Goal: Task Accomplishment & Management: Use online tool/utility

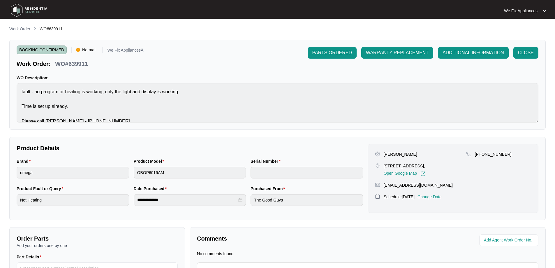
scroll to position [7, 0]
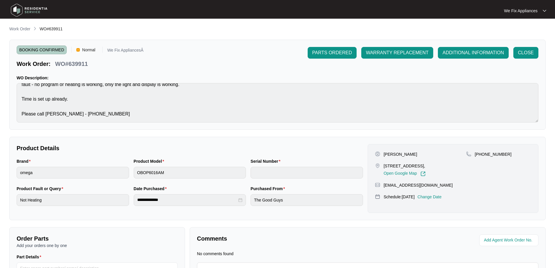
click at [35, 8] on img at bounding box center [29, 9] width 41 height 17
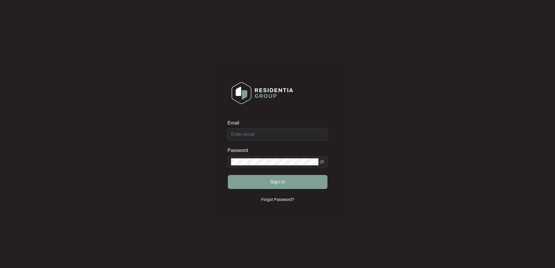
click at [280, 137] on input "Email" at bounding box center [278, 134] width 100 height 12
type input "[EMAIL_ADDRESS][DOMAIN_NAME]"
click at [295, 185] on button "Sign in" at bounding box center [278, 182] width 100 height 14
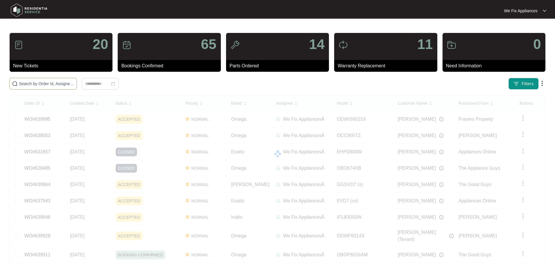
click at [74, 82] on input "text" at bounding box center [46, 83] width 55 height 6
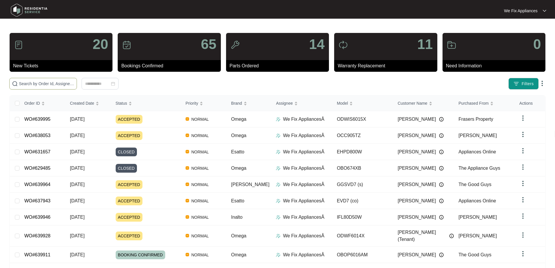
paste input "639028"
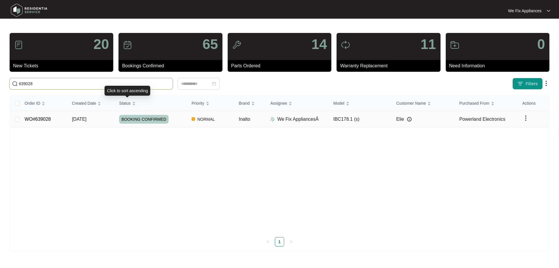
type input "639028"
click at [148, 121] on span "BOOKING CONFIRMED" at bounding box center [144, 119] width 50 height 9
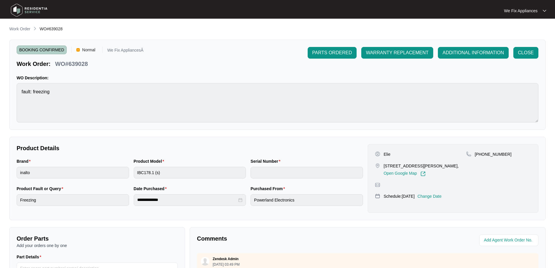
scroll to position [119, 0]
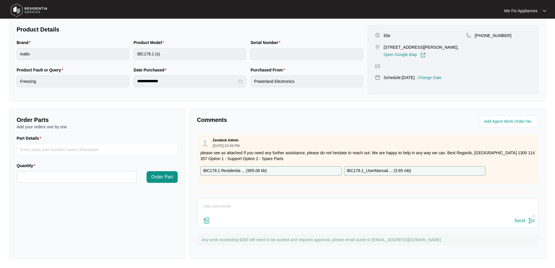
click at [237, 169] on p "IBC178.1 Residentia ... ( 955.06 kb )" at bounding box center [235, 171] width 64 height 6
drag, startPoint x: 59, startPoint y: 152, endPoint x: 58, endPoint y: 148, distance: 4.3
click at [59, 152] on input "Part Details" at bounding box center [97, 150] width 161 height 12
paste input "SP13697"
type input "SP13697 main pcb"
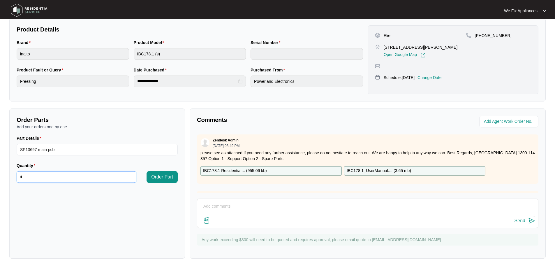
type input "*"
click at [167, 173] on span "Order Part" at bounding box center [162, 176] width 22 height 7
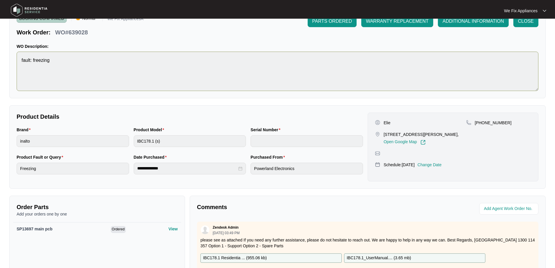
scroll to position [0, 0]
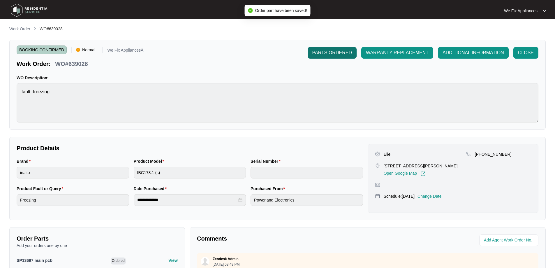
click at [343, 54] on span "PARTS ORDERED" at bounding box center [332, 52] width 40 height 7
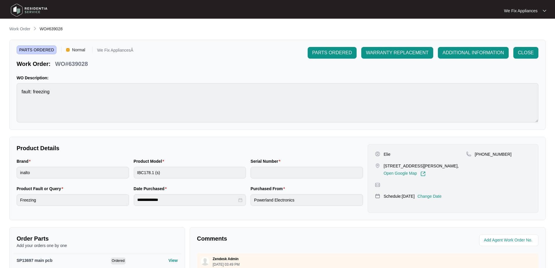
click at [27, 13] on img at bounding box center [29, 9] width 41 height 17
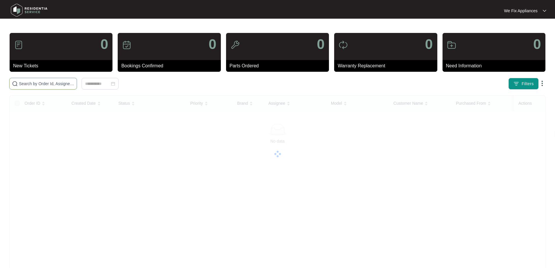
click at [58, 86] on input "text" at bounding box center [46, 83] width 55 height 6
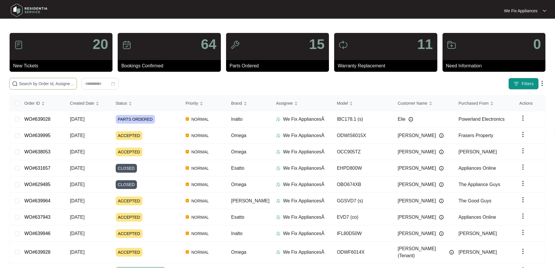
paste input "636992"
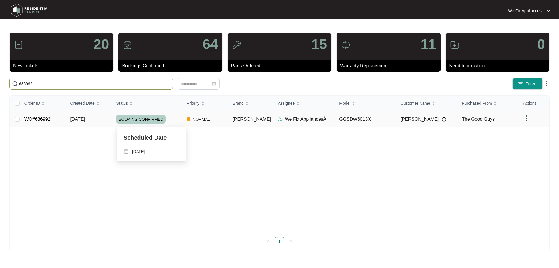
type input "636992"
click at [151, 117] on span "BOOKING CONFIRMED" at bounding box center [141, 119] width 50 height 9
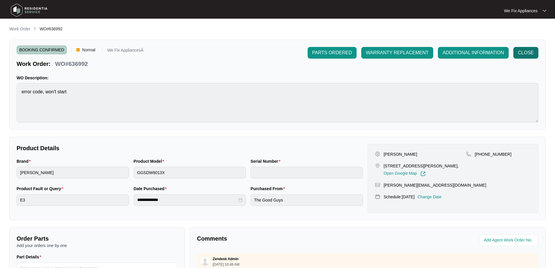
click at [526, 55] on span "CLOSE" at bounding box center [526, 52] width 16 height 7
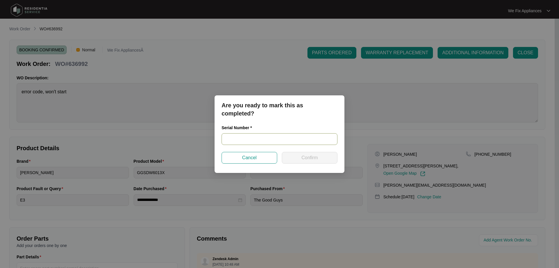
click at [277, 140] on input "text" at bounding box center [280, 139] width 116 height 12
paste input "24121653060100016"
type input "24121653060100016"
click at [306, 154] on span "Confirm" at bounding box center [310, 157] width 16 height 7
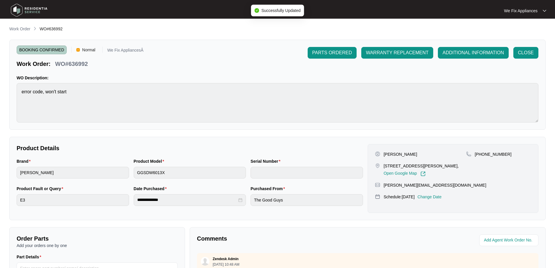
type input "24121653060100016"
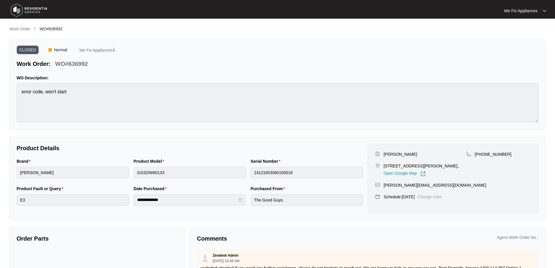
click at [25, 10] on img at bounding box center [29, 9] width 41 height 17
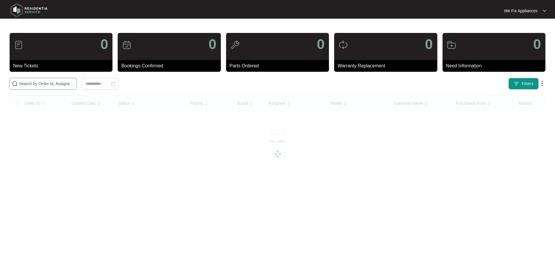
click at [51, 82] on input "text" at bounding box center [46, 83] width 55 height 6
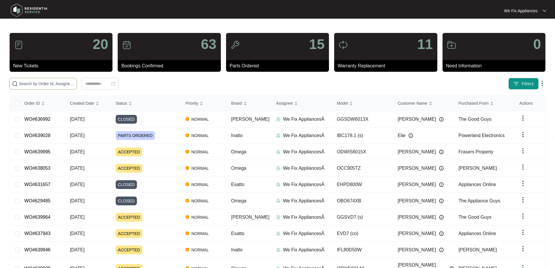
paste input "637036"
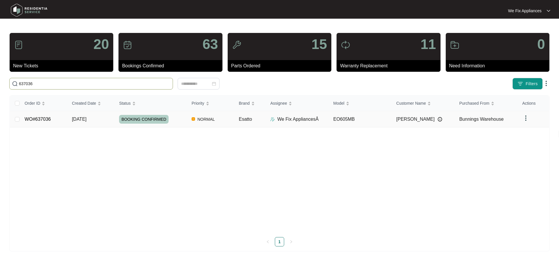
type input "637036"
click at [146, 119] on span "BOOKING CONFIRMED" at bounding box center [144, 119] width 50 height 9
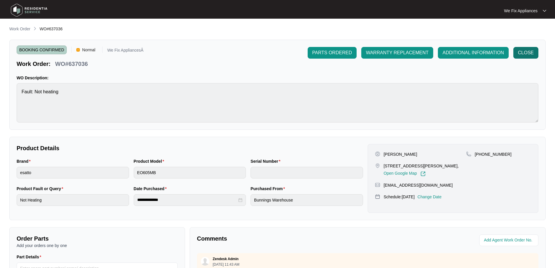
click at [530, 55] on span "CLOSE" at bounding box center [526, 52] width 16 height 7
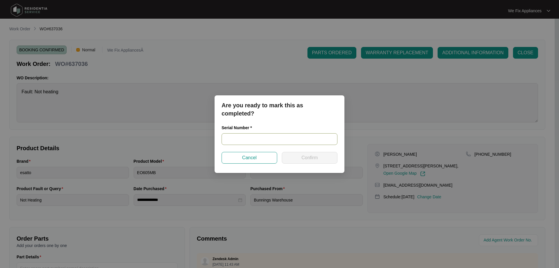
click at [252, 138] on input "text" at bounding box center [280, 139] width 116 height 12
paste input "2023130015"
type input "2023130015"
click at [306, 153] on button "Confirm" at bounding box center [310, 158] width 56 height 12
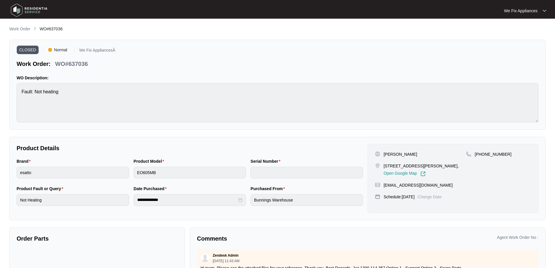
click at [27, 11] on img at bounding box center [29, 9] width 41 height 17
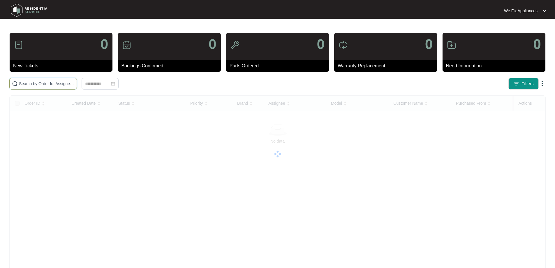
click at [32, 85] on input "text" at bounding box center [46, 83] width 55 height 6
paste input "632302"
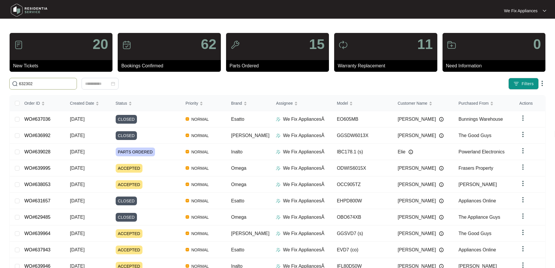
drag, startPoint x: 63, startPoint y: 83, endPoint x: 8, endPoint y: 81, distance: 54.8
click at [8, 81] on div "632302" at bounding box center [123, 84] width 233 height 12
paste input "text"
type input "632302"
drag, startPoint x: 36, startPoint y: 84, endPoint x: 0, endPoint y: 89, distance: 36.7
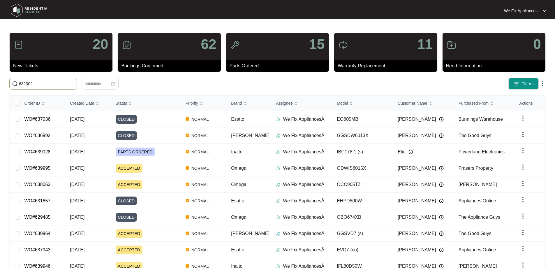
click at [0, 89] on main "20 New Tickets 62 Bookings Confirmed 15 Parts Ordered 11 Warranty Replacement 0…" at bounding box center [277, 151] width 555 height 302
click at [29, 84] on input "text" at bounding box center [46, 83] width 55 height 6
paste input "632302"
type input "632302"
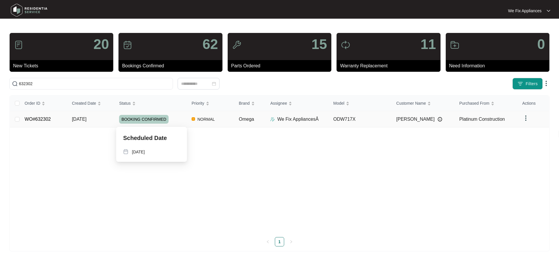
click at [147, 121] on span "BOOKING CONFIRMED" at bounding box center [144, 119] width 50 height 9
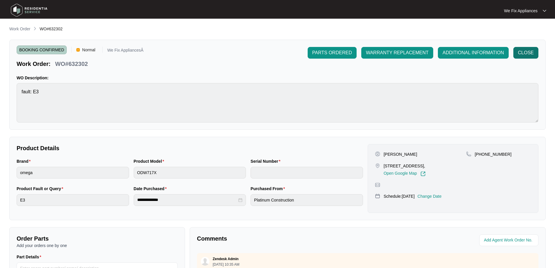
click at [526, 54] on span "CLOSE" at bounding box center [526, 52] width 16 height 7
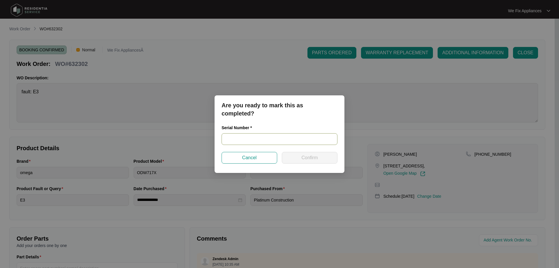
click at [245, 140] on input "text" at bounding box center [280, 139] width 116 height 12
paste input "23117843050100097"
type input "23117843050100097"
click at [310, 159] on span "Confirm" at bounding box center [310, 157] width 16 height 7
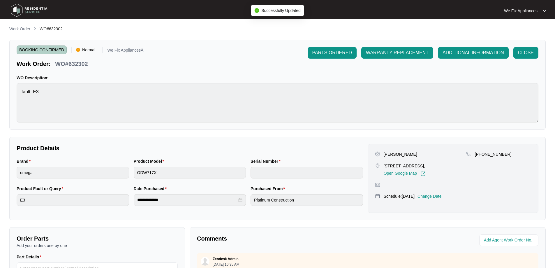
type input "23117843050100097"
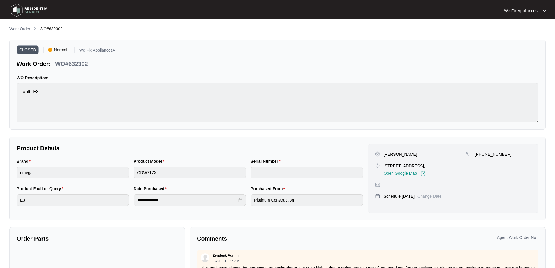
click at [22, 9] on img at bounding box center [29, 9] width 41 height 17
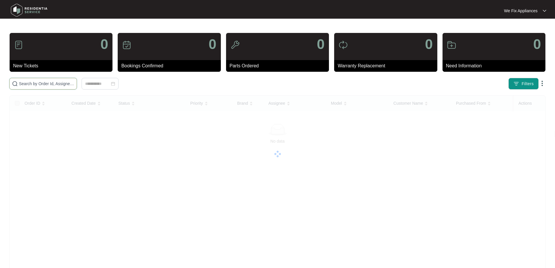
click at [38, 82] on input "text" at bounding box center [46, 83] width 55 height 6
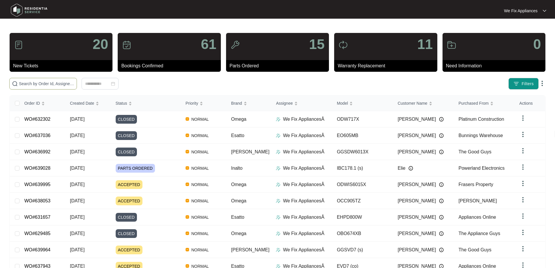
paste input "636391"
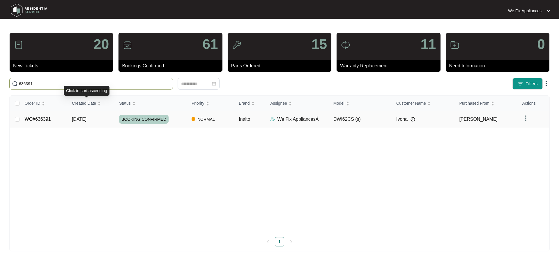
type input "636391"
click at [147, 125] on td "BOOKING CONFIRMED" at bounding box center [150, 119] width 73 height 16
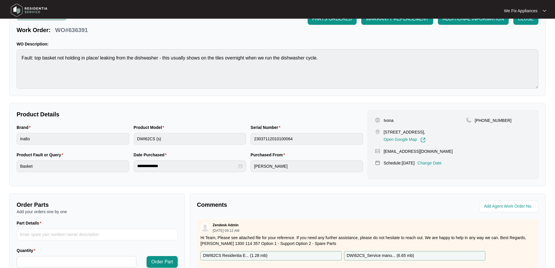
scroll to position [87, 0]
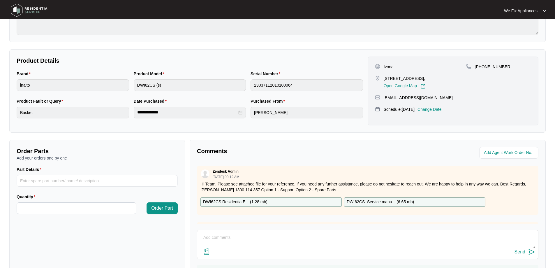
click at [249, 203] on p "DWI62CS Residentia E... ( 1.28 mb )" at bounding box center [235, 202] width 64 height 6
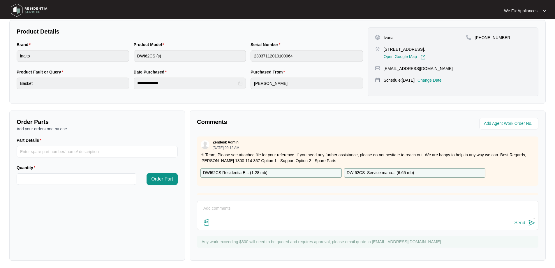
scroll to position [0, 0]
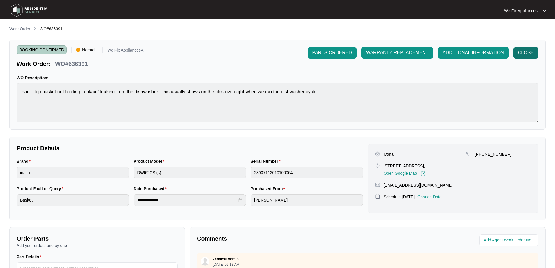
click at [523, 53] on span "CLOSE" at bounding box center [526, 52] width 16 height 7
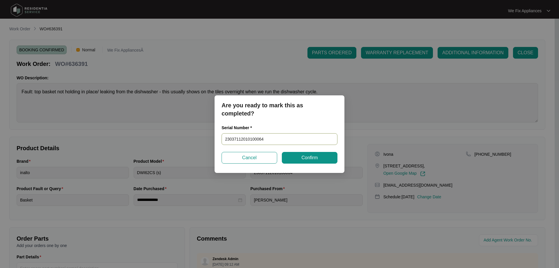
drag, startPoint x: 271, startPoint y: 140, endPoint x: 179, endPoint y: 138, distance: 92.7
click at [179, 138] on div "Are you ready to mark this as completed? Serial Number * 23037112010100064 Canc…" at bounding box center [279, 134] width 559 height 268
click at [303, 154] on span "Confirm" at bounding box center [310, 157] width 16 height 7
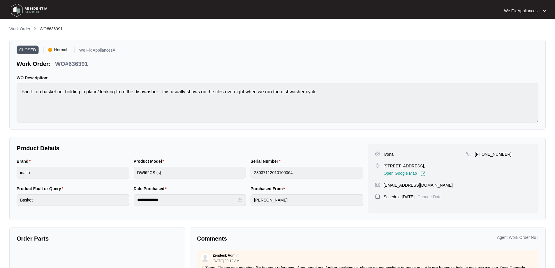
click at [31, 8] on img at bounding box center [29, 9] width 41 height 17
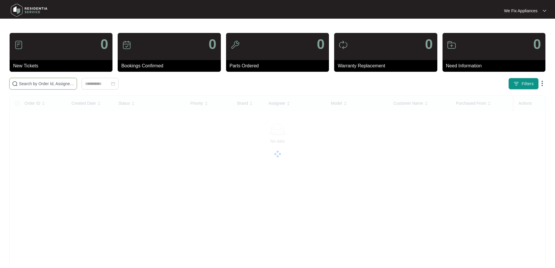
click at [51, 83] on input "text" at bounding box center [46, 83] width 55 height 6
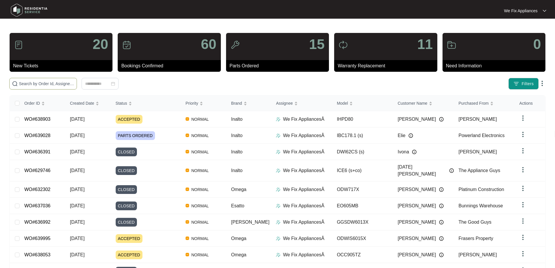
paste input "636625"
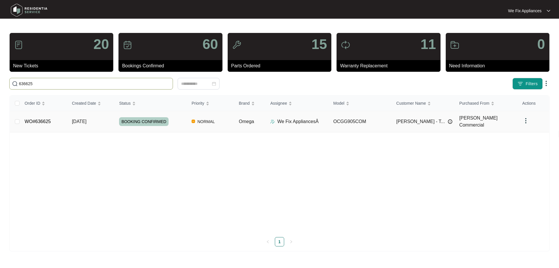
type input "636625"
click at [138, 118] on span "BOOKING CONFIRMED" at bounding box center [144, 121] width 50 height 9
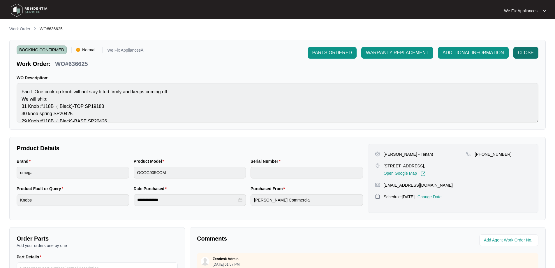
click at [524, 50] on span "CLOSE" at bounding box center [526, 52] width 16 height 7
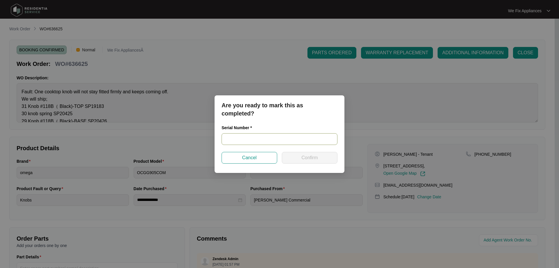
click at [250, 138] on input "text" at bounding box center [280, 139] width 116 height 12
paste input "23311448"
type input "23311448"
click at [299, 158] on button "Confirm" at bounding box center [310, 158] width 56 height 12
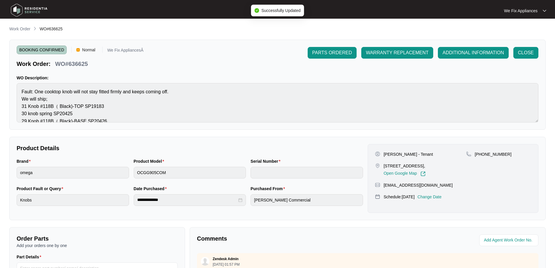
type input "23311448"
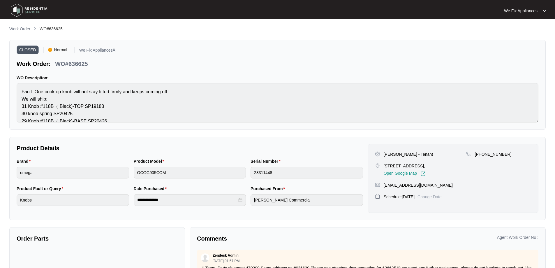
click at [19, 3] on img at bounding box center [29, 9] width 41 height 17
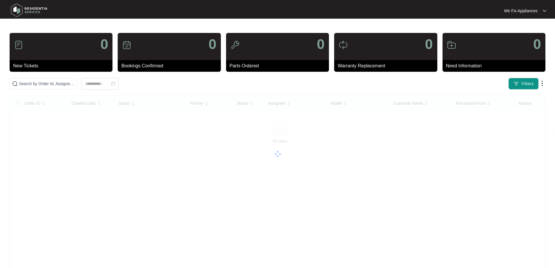
click at [18, 5] on img at bounding box center [29, 9] width 41 height 17
click at [40, 86] on input "text" at bounding box center [46, 83] width 55 height 6
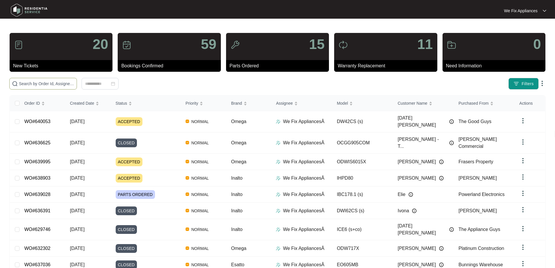
paste input "638354"
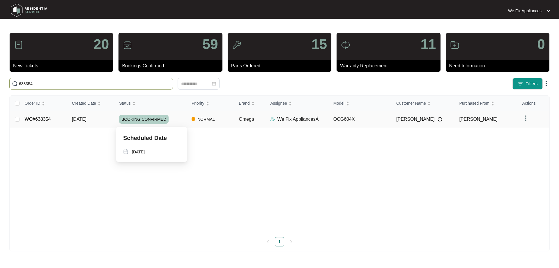
type input "638354"
click at [133, 119] on span "BOOKING CONFIRMED" at bounding box center [144, 119] width 50 height 9
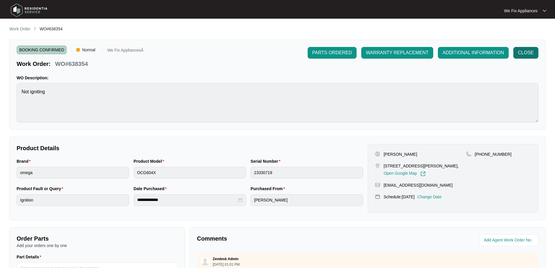
click at [525, 52] on span "CLOSE" at bounding box center [526, 52] width 16 height 7
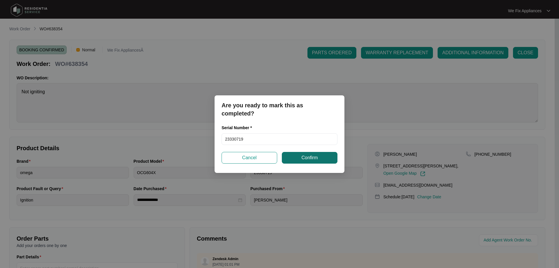
click at [309, 157] on span "Confirm" at bounding box center [310, 157] width 16 height 7
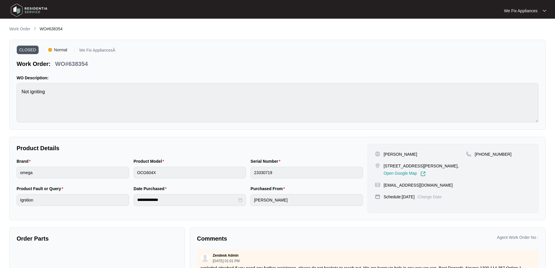
click at [24, 13] on img at bounding box center [29, 9] width 41 height 17
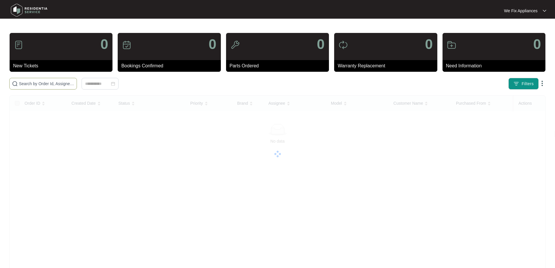
click at [34, 82] on input "text" at bounding box center [46, 83] width 55 height 6
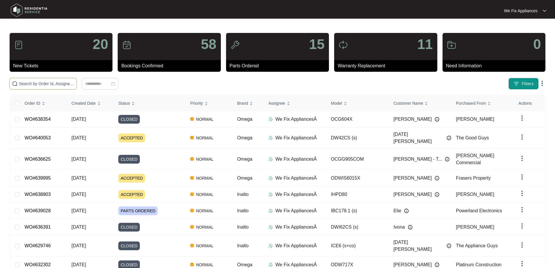
paste input "636754"
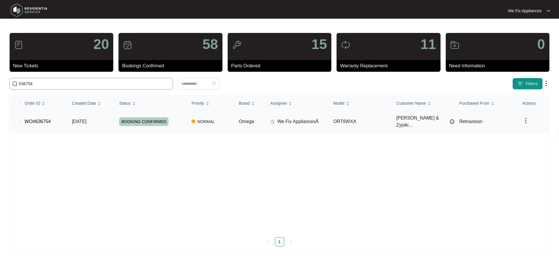
type input "636754"
click at [149, 120] on span "BOOKING CONFIRMED" at bounding box center [144, 121] width 50 height 9
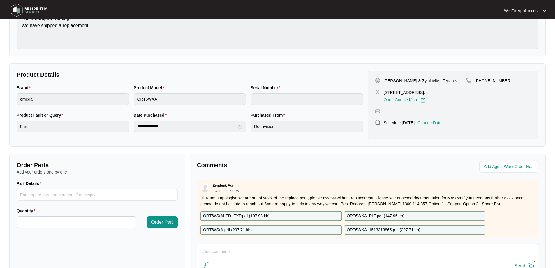
scroll to position [117, 0]
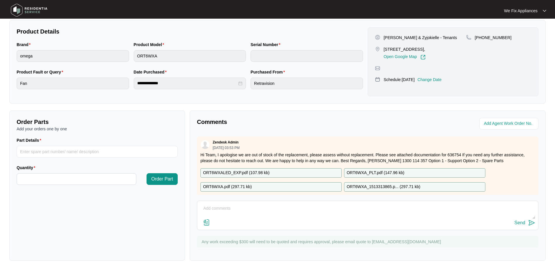
click at [242, 170] on p "ORT6WXALED_EXP.pdf ( 107.98 kb )" at bounding box center [236, 173] width 66 height 6
click at [244, 204] on textarea at bounding box center [367, 211] width 335 height 15
click at [305, 208] on textarea "Hi team this will require 2 motors and a PCB" at bounding box center [367, 211] width 335 height 15
type textarea "Hi team this will require 2 motors and a PCB. which is most of the rangehood. I…"
click at [519, 223] on div "Send" at bounding box center [519, 222] width 11 height 5
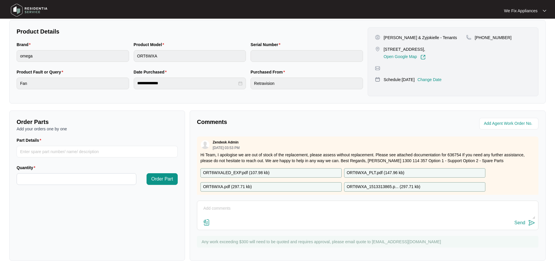
scroll to position [0, 0]
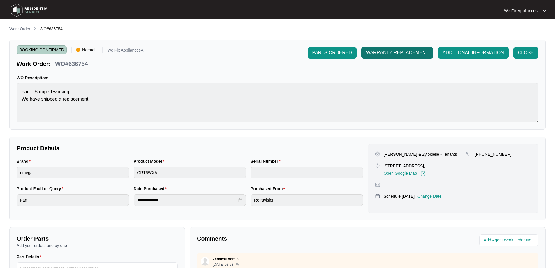
click at [400, 52] on span "WARRANTY REPLACEMENT" at bounding box center [397, 52] width 63 height 7
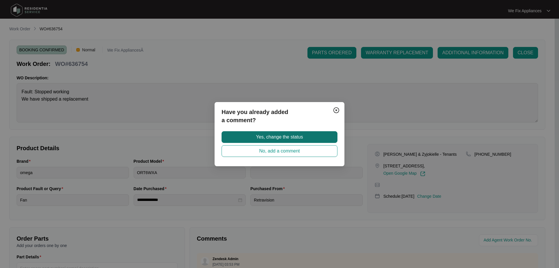
click at [273, 138] on span "Yes, change the status" at bounding box center [279, 136] width 47 height 7
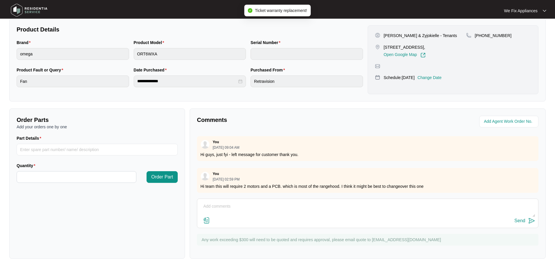
scroll to position [87, 0]
click at [18, 12] on img at bounding box center [29, 9] width 41 height 17
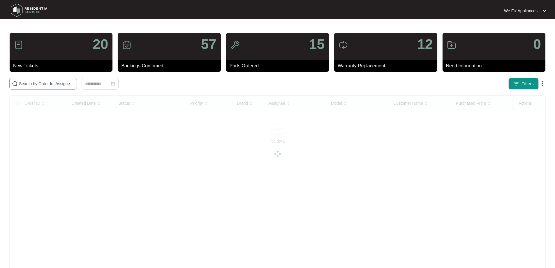
click at [46, 83] on input "text" at bounding box center [46, 83] width 55 height 6
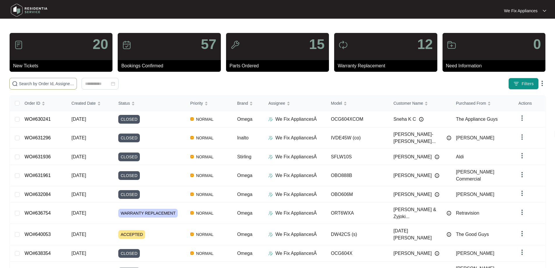
paste input "636607"
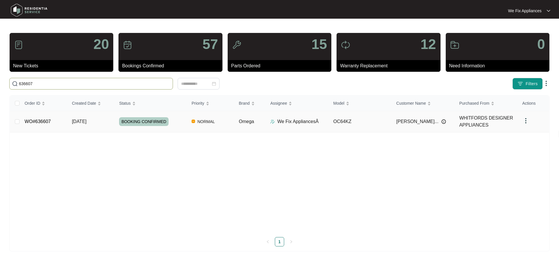
type input "636607"
click at [139, 121] on span "BOOKING CONFIRMED" at bounding box center [144, 121] width 50 height 9
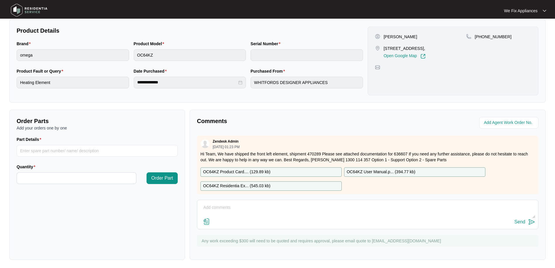
scroll to position [119, 0]
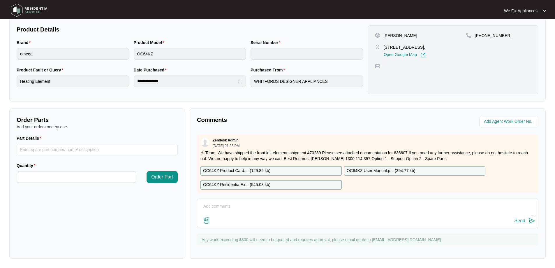
click at [251, 184] on p "OC64KZ Residentia Ex... ( 545.03 kb )" at bounding box center [236, 184] width 67 height 6
click at [56, 149] on input "Part Details" at bounding box center [97, 150] width 161 height 12
paste input "SP18969"
type input "SP18969"
click at [65, 177] on input "Quantity" at bounding box center [76, 176] width 119 height 11
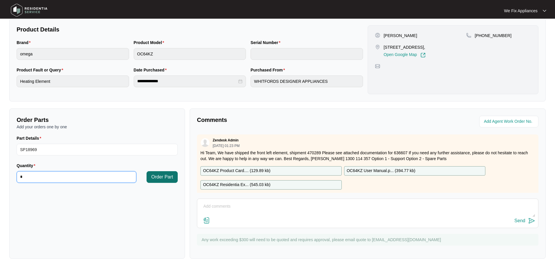
type input "*"
click at [161, 177] on span "Order Part" at bounding box center [162, 176] width 22 height 7
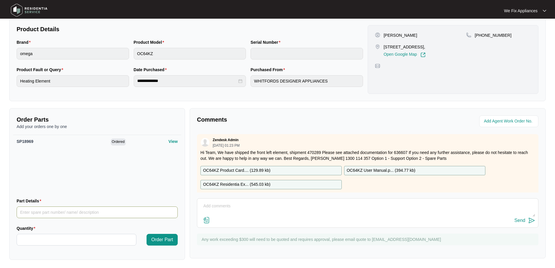
click at [61, 212] on input "Part Details" at bounding box center [97, 212] width 161 height 12
paste input "SP19121"
type input "SP19121"
click at [55, 239] on input "Quantity" at bounding box center [76, 239] width 119 height 11
type input "*"
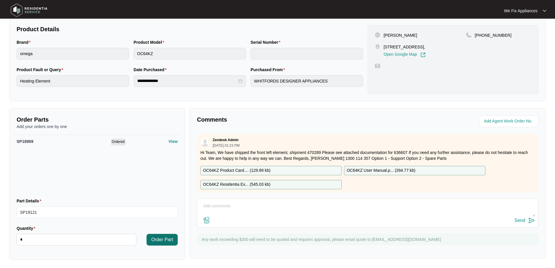
click at [162, 237] on span "Order Part" at bounding box center [162, 239] width 22 height 7
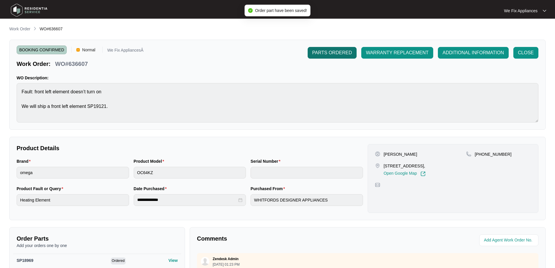
click at [336, 53] on span "PARTS ORDERED" at bounding box center [332, 52] width 40 height 7
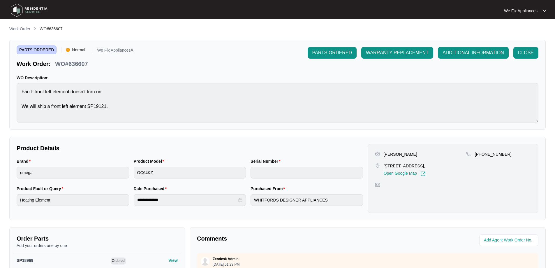
click at [28, 9] on img at bounding box center [29, 9] width 41 height 17
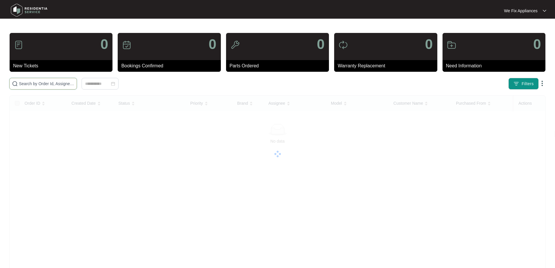
click at [42, 85] on input "text" at bounding box center [46, 83] width 55 height 6
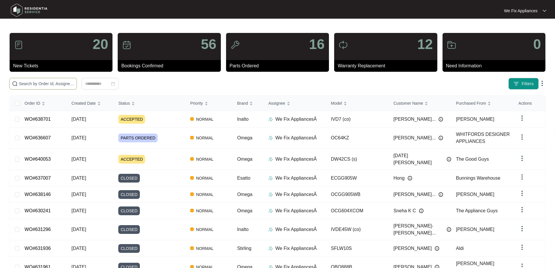
paste input "636629"
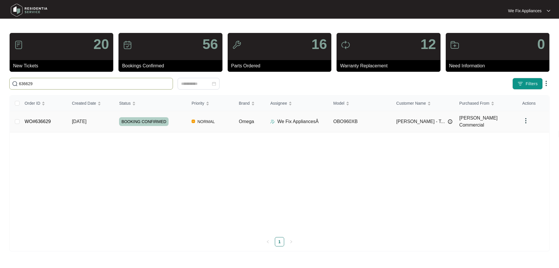
type input "636629"
click at [139, 119] on span "BOOKING CONFIRMED" at bounding box center [144, 121] width 50 height 9
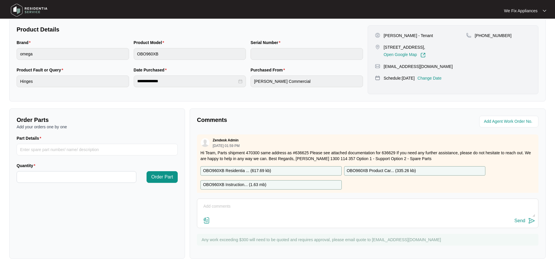
click at [237, 170] on p "OBO960XB Residentia ... ( 617.69 kb )" at bounding box center [237, 171] width 68 height 6
click at [77, 149] on input "Part Details" at bounding box center [97, 150] width 161 height 12
paste input "OVEN FRONT COVER INNER GLASS BOTTOM HOLD LEFT"
type input "OVEN FRONT COVER INNER GLASS BOTTOM HOLD LEFT"
click at [69, 175] on input "Quantity" at bounding box center [76, 176] width 119 height 11
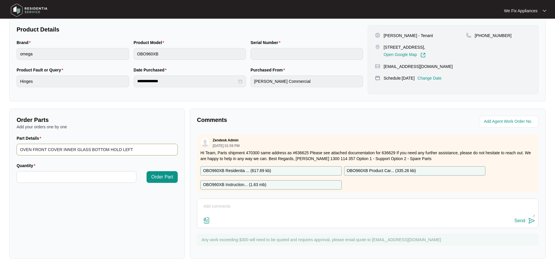
type input "*"
drag, startPoint x: 126, startPoint y: 150, endPoint x: 0, endPoint y: 146, distance: 125.9
click at [0, 146] on main "**********" at bounding box center [277, 74] width 555 height 386
click at [74, 147] on input "Part Details" at bounding box center [97, 150] width 161 height 12
paste input "SP18488"
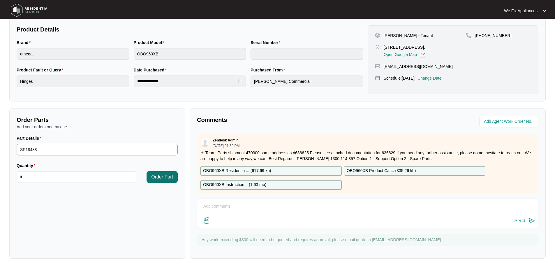
type input "SP18488"
click at [159, 175] on span "Order Part" at bounding box center [162, 176] width 22 height 7
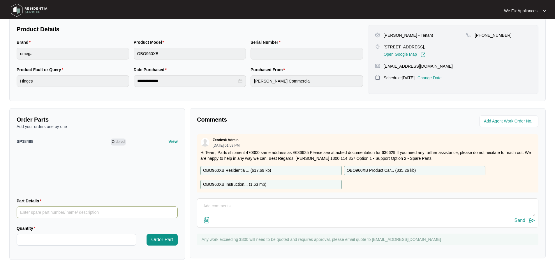
click at [69, 213] on input "Part Details" at bounding box center [97, 212] width 161 height 12
paste input "SP18489"
type input "SP18489"
click at [62, 238] on input "Quantity" at bounding box center [76, 239] width 119 height 11
type input "*"
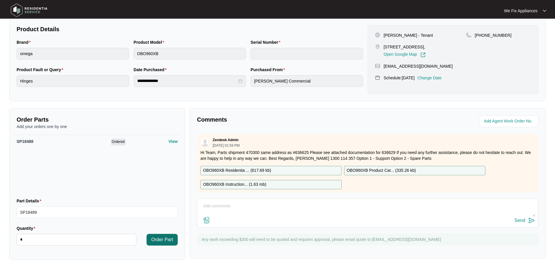
click at [166, 241] on span "Order Part" at bounding box center [162, 239] width 22 height 7
click at [68, 212] on input "Part Details" at bounding box center [97, 212] width 161 height 12
paste input "PLASTIC OVEN FRONT COVER 3. GLASSHOLD"
type input "PLASTIC OVEN FRONT COVER 3. GLASSHOLD"
drag, startPoint x: 107, startPoint y: 209, endPoint x: 0, endPoint y: 215, distance: 107.1
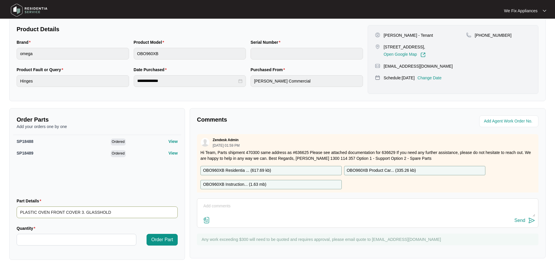
click at [0, 215] on main "**********" at bounding box center [277, 75] width 555 height 388
click at [66, 210] on input "Part Details" at bounding box center [97, 212] width 161 height 12
paste input "SP18556"
type input "SP18556"
click at [49, 235] on input "Quantity" at bounding box center [76, 239] width 119 height 11
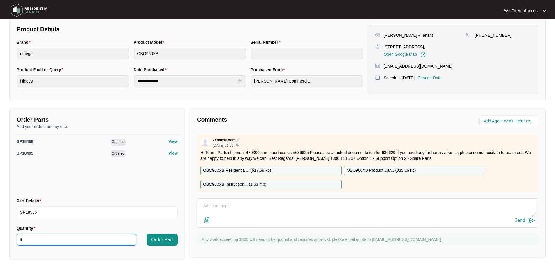
drag, startPoint x: 60, startPoint y: 240, endPoint x: 1, endPoint y: 240, distance: 59.7
click at [0, 241] on main "**********" at bounding box center [277, 75] width 555 height 388
type input "*"
click at [161, 242] on span "Order Part" at bounding box center [162, 239] width 22 height 7
click at [49, 213] on input "Part Details" at bounding box center [97, 212] width 161 height 12
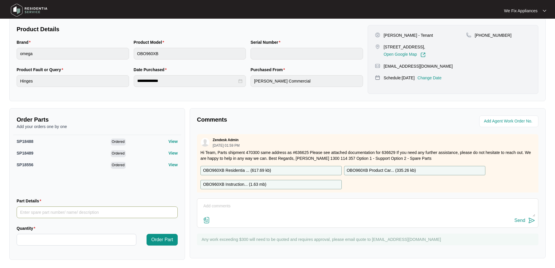
paste input "PLASTIC [PERSON_NAME] COVER TOP RIGHT BI.FRN- 2020"
type input "PLASTIC [PERSON_NAME] COVER TOP RIGHT BI.FRN- 2020"
drag, startPoint x: 111, startPoint y: 212, endPoint x: 0, endPoint y: 219, distance: 111.5
click at [0, 219] on main "**********" at bounding box center [277, 75] width 555 height 388
click at [82, 213] on input "Part Details" at bounding box center [97, 212] width 161 height 12
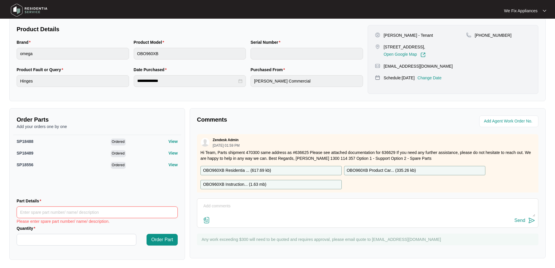
paste input "SP18680"
type input "SP18680"
click at [67, 240] on input "Quantity" at bounding box center [76, 239] width 119 height 11
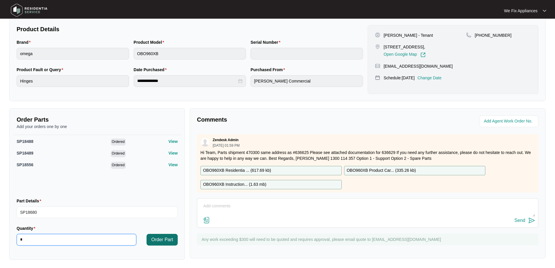
type input "*"
click at [161, 239] on span "Order Part" at bounding box center [162, 239] width 22 height 7
click at [90, 213] on input "Part Details" at bounding box center [97, 212] width 161 height 12
paste input "SP18681"
type input "SP18681"
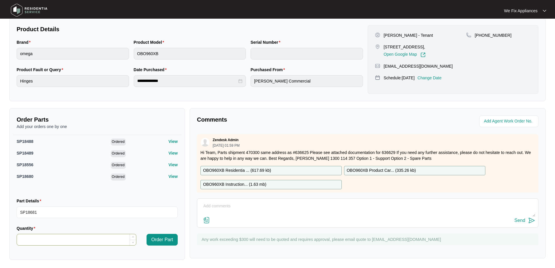
click at [58, 240] on input "Quantity" at bounding box center [76, 239] width 119 height 11
type input "*"
click at [175, 237] on button "Order Part" at bounding box center [162, 240] width 31 height 12
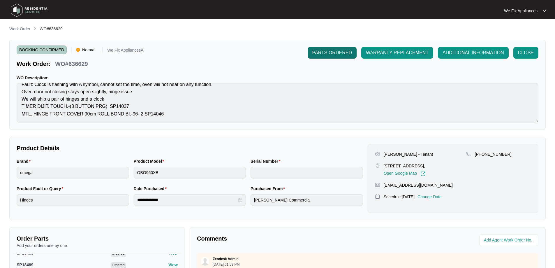
click at [321, 49] on button "PARTS ORDERED" at bounding box center [332, 53] width 49 height 12
